Goal: Navigation & Orientation: Find specific page/section

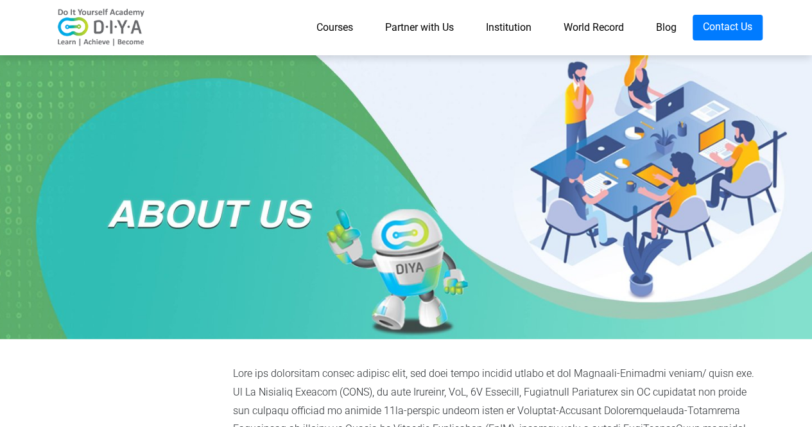
click at [333, 25] on link "Courses" at bounding box center [335, 28] width 69 height 26
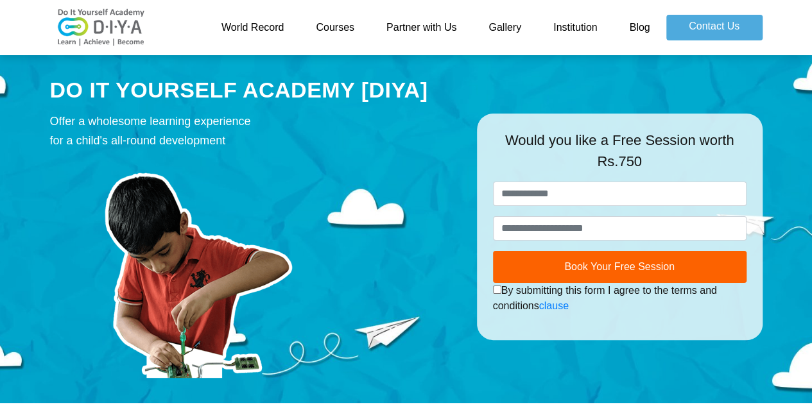
click at [498, 24] on link "Gallery" at bounding box center [505, 28] width 65 height 26
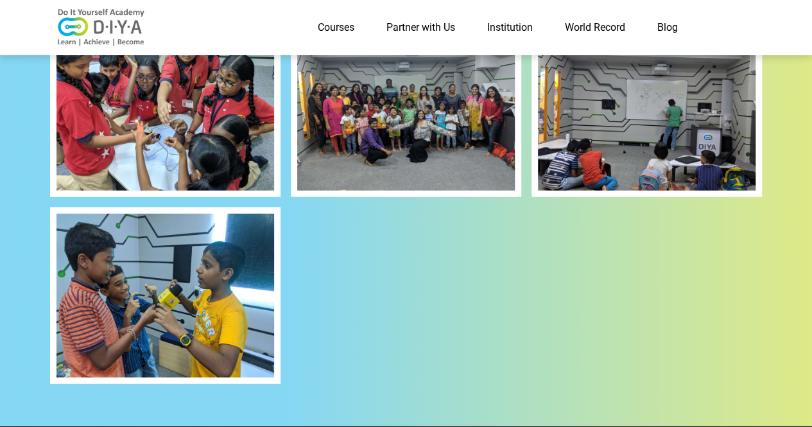
scroll to position [1678, 0]
